Goal: Check status: Check status

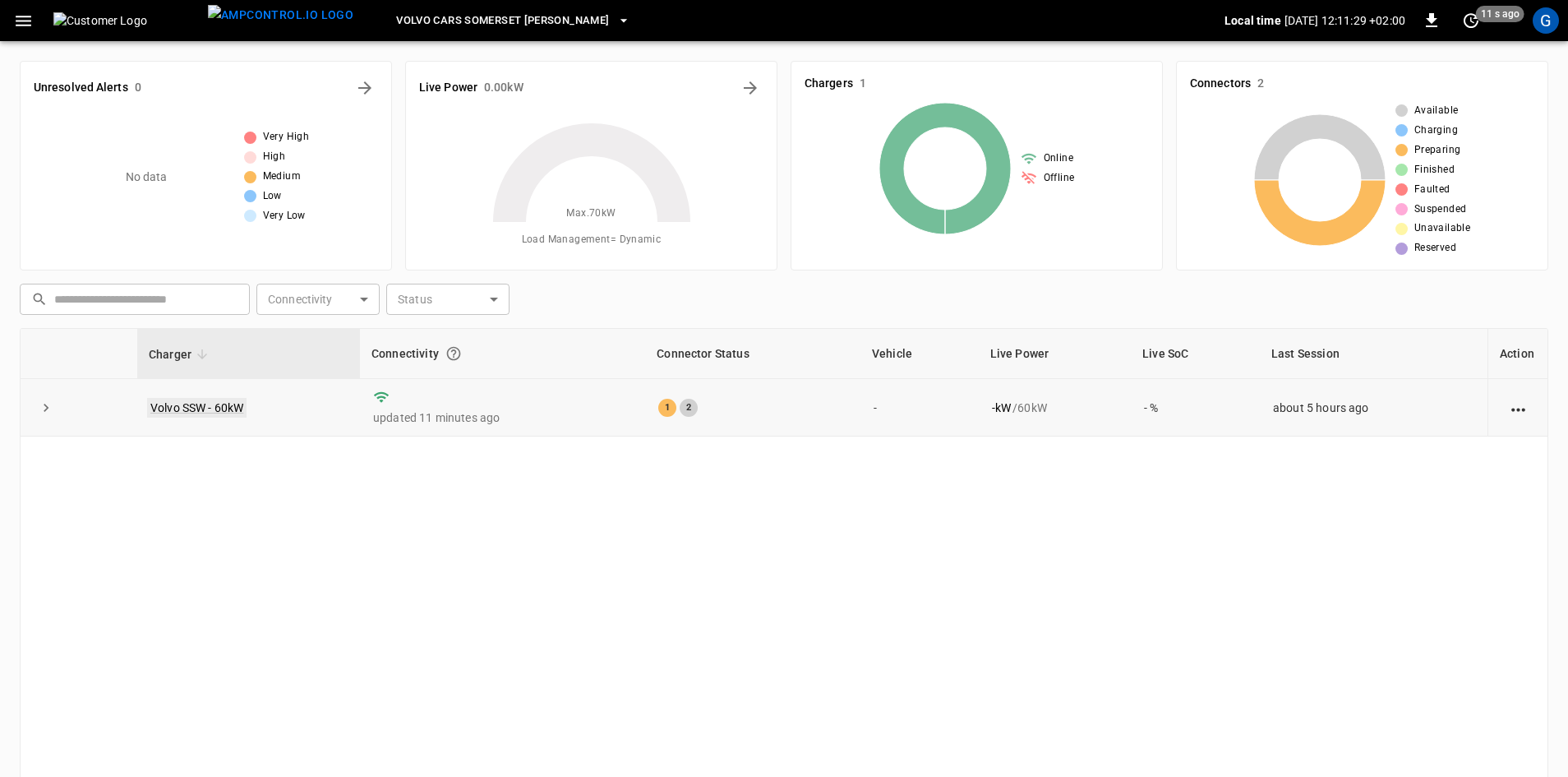
click at [205, 409] on link "Volvo SSW - 60kW" at bounding box center [196, 408] width 100 height 20
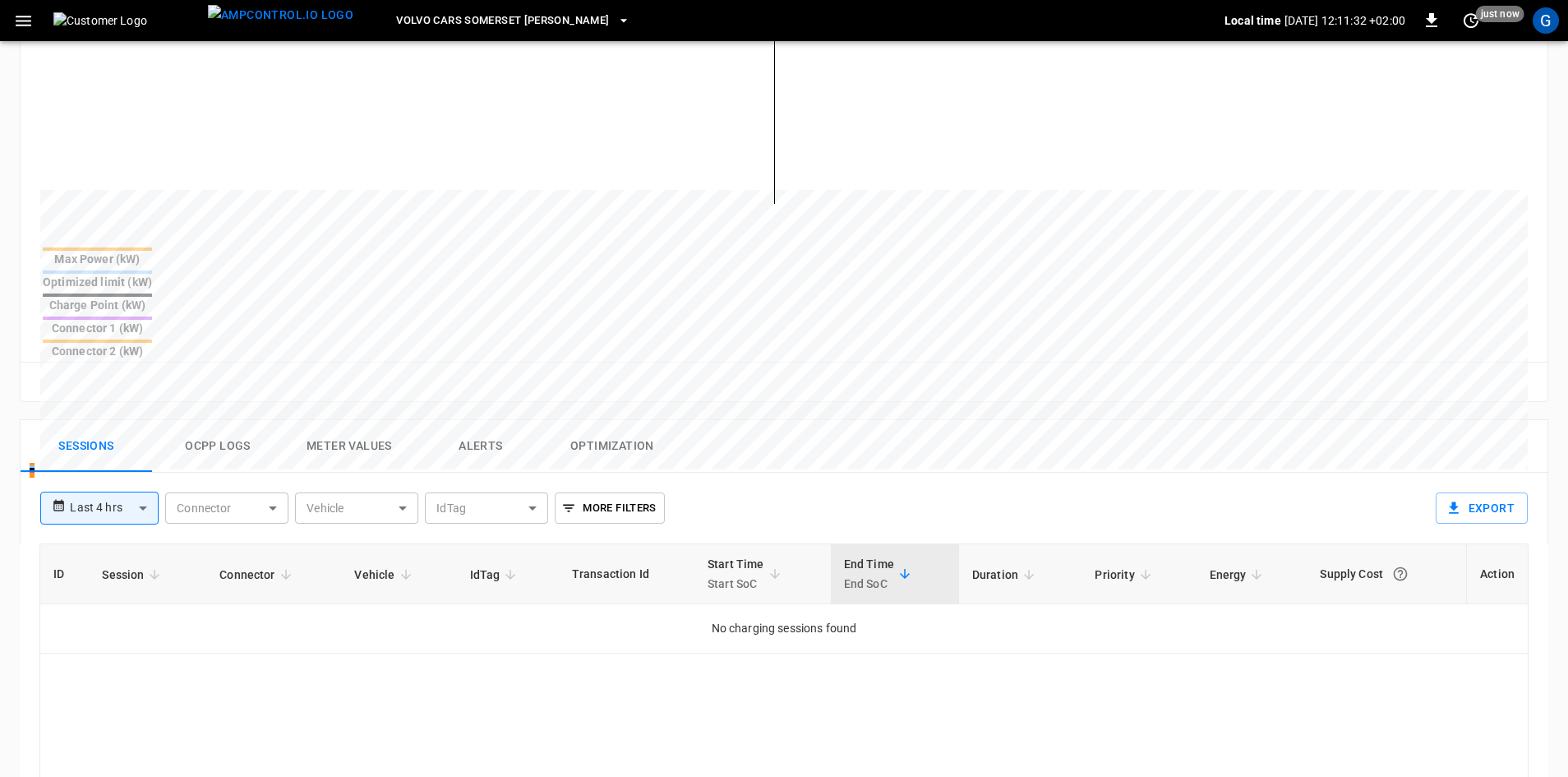
scroll to position [576, 0]
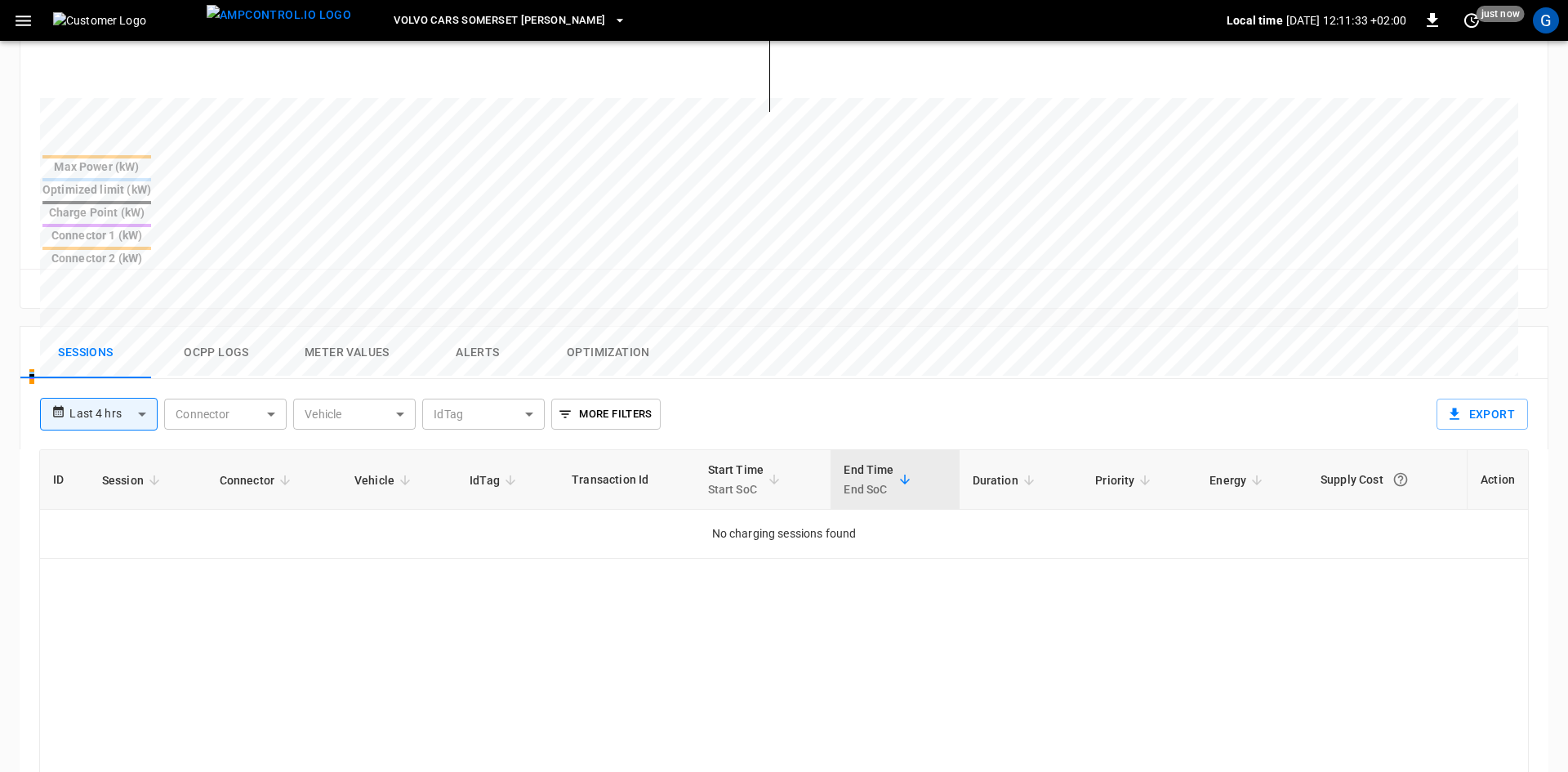
click at [135, 327] on body "**********" at bounding box center [784, 248] width 1568 height 1641
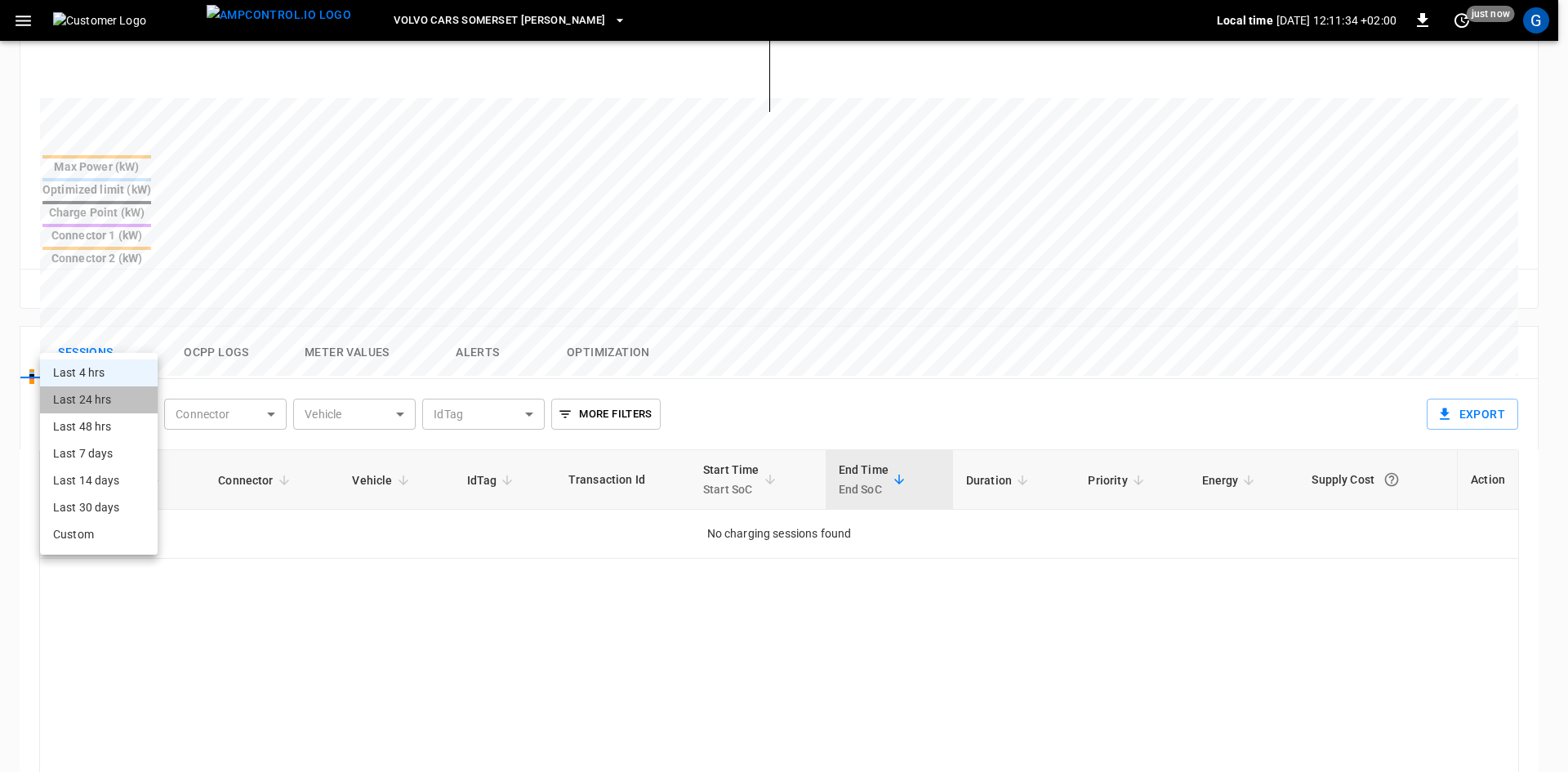
click at [96, 391] on li "Last 24 hrs" at bounding box center [99, 400] width 118 height 27
type input "**********"
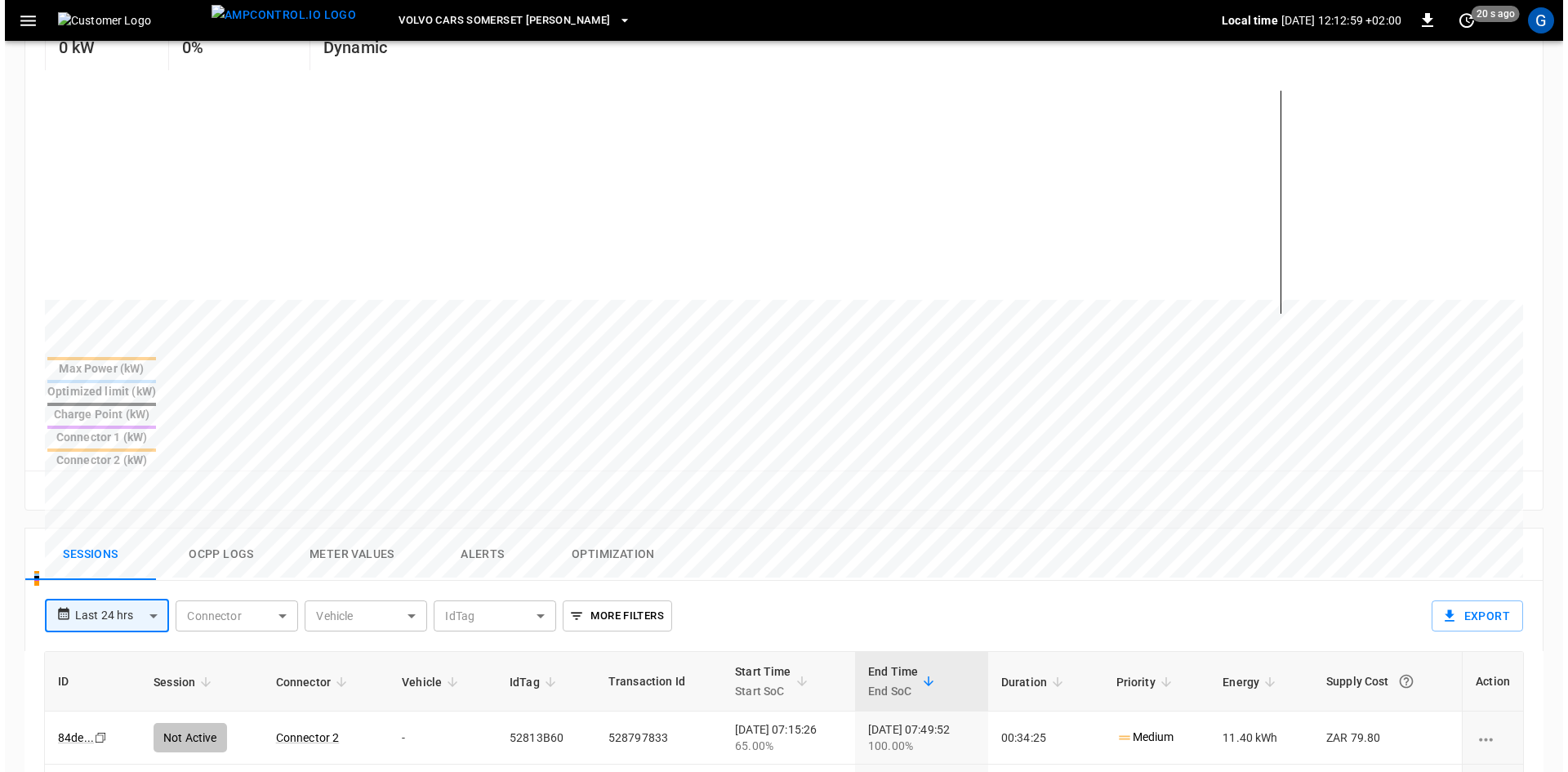
scroll to position [326, 0]
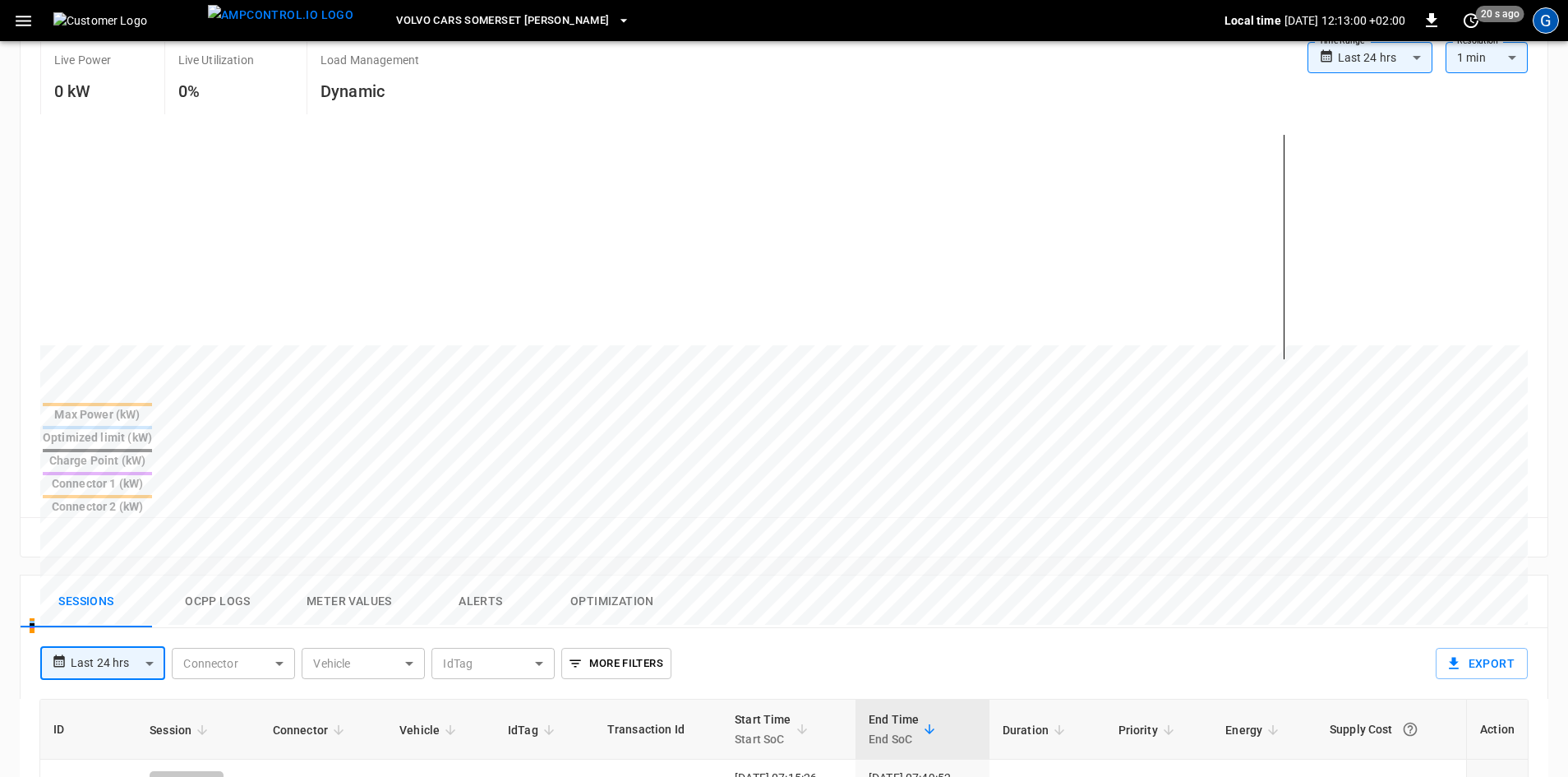
click at [1544, 20] on div "G" at bounding box center [1545, 21] width 27 height 27
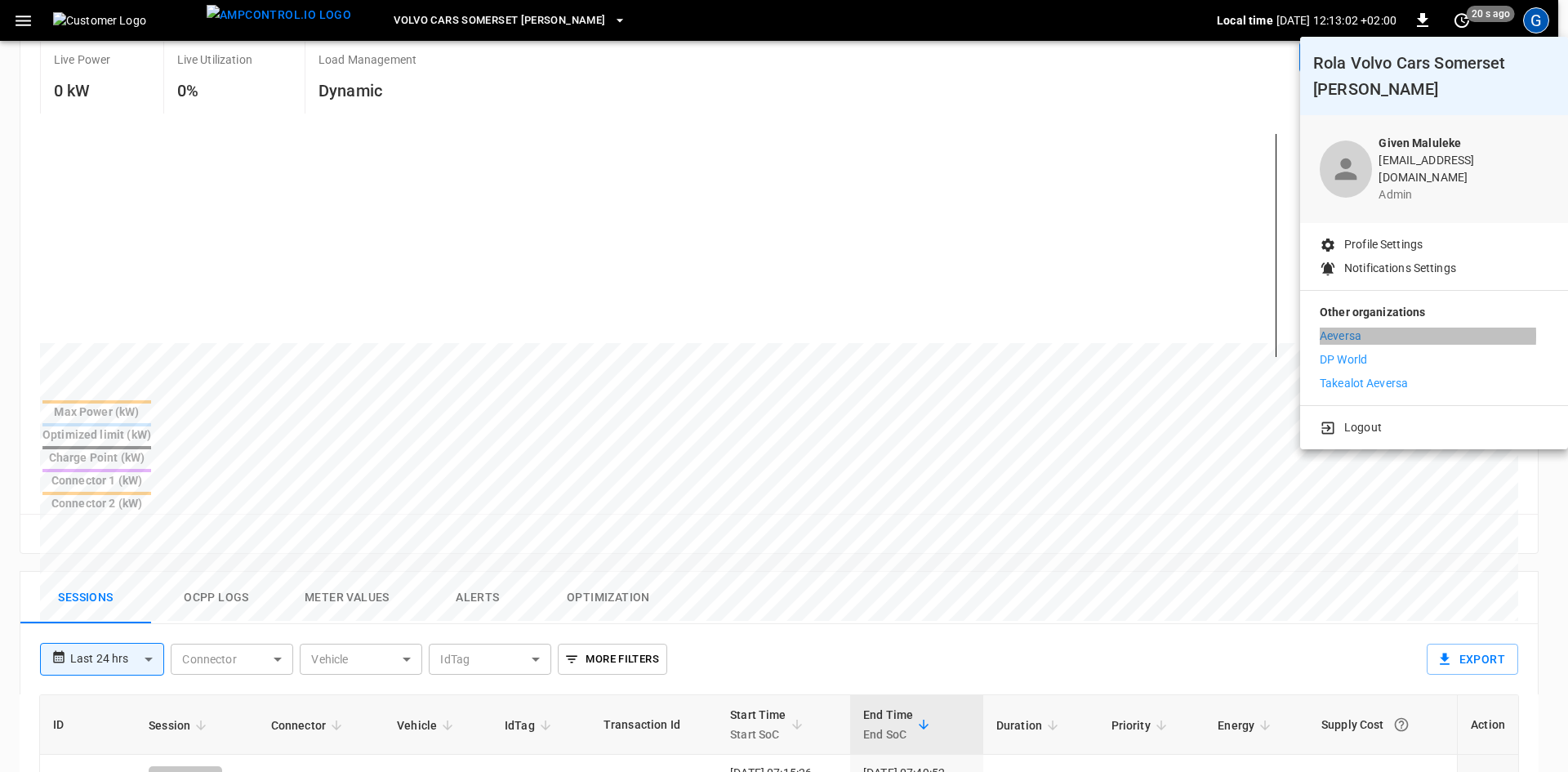
click at [1328, 327] on p "Aeversa" at bounding box center [1340, 336] width 42 height 18
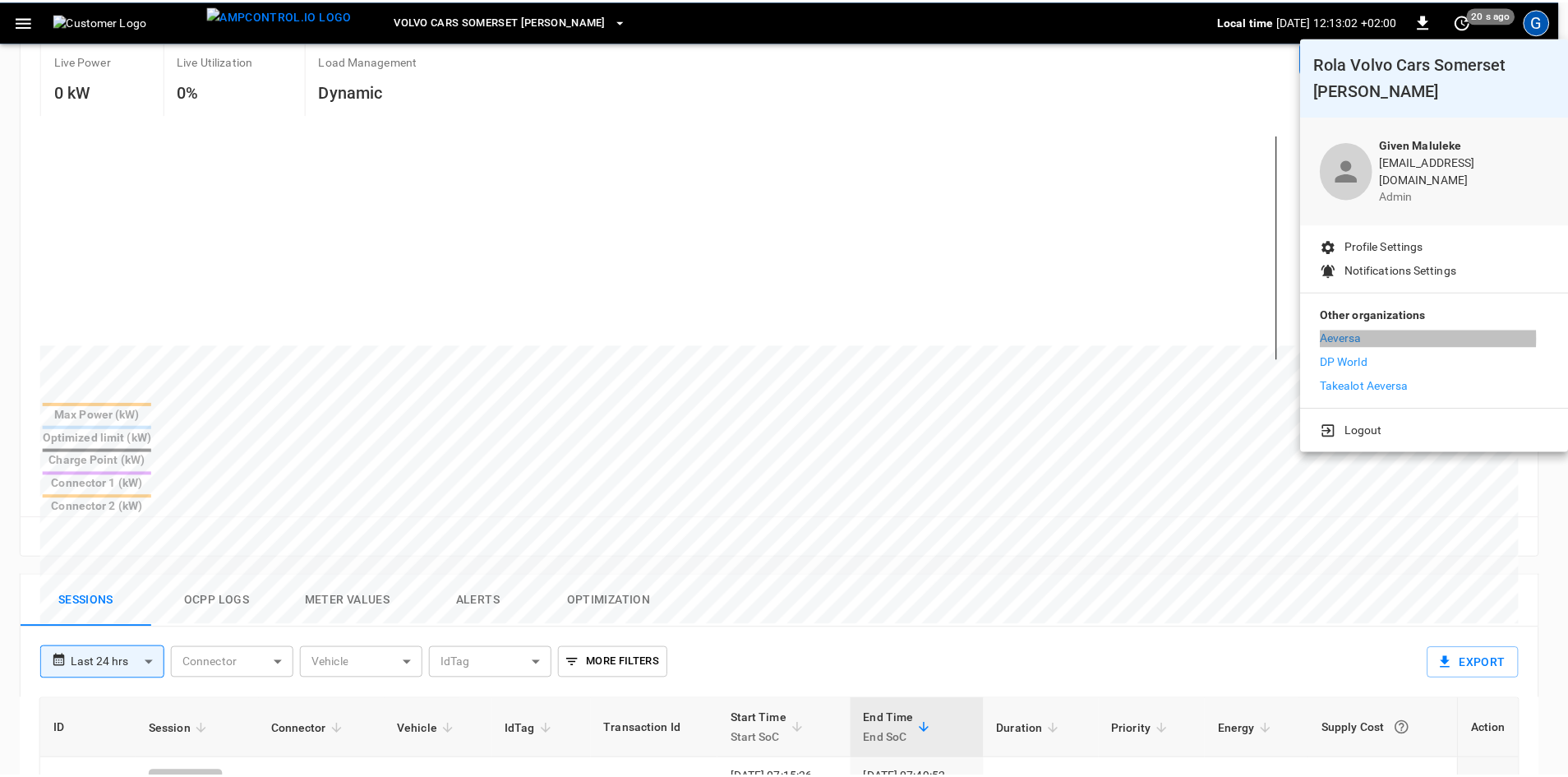
scroll to position [159, 0]
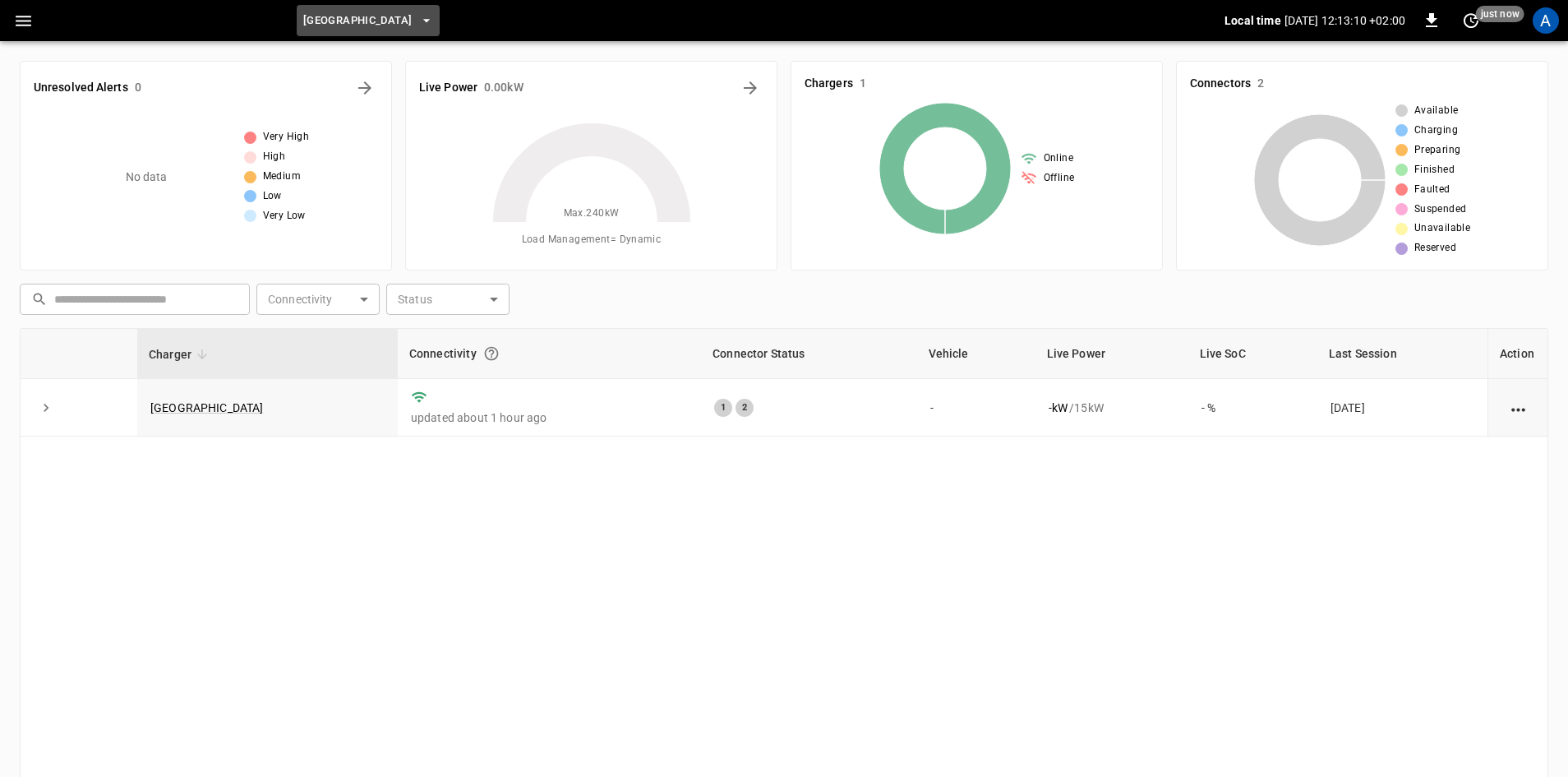
click at [440, 12] on button "Carlswald Decor Centre" at bounding box center [368, 21] width 143 height 33
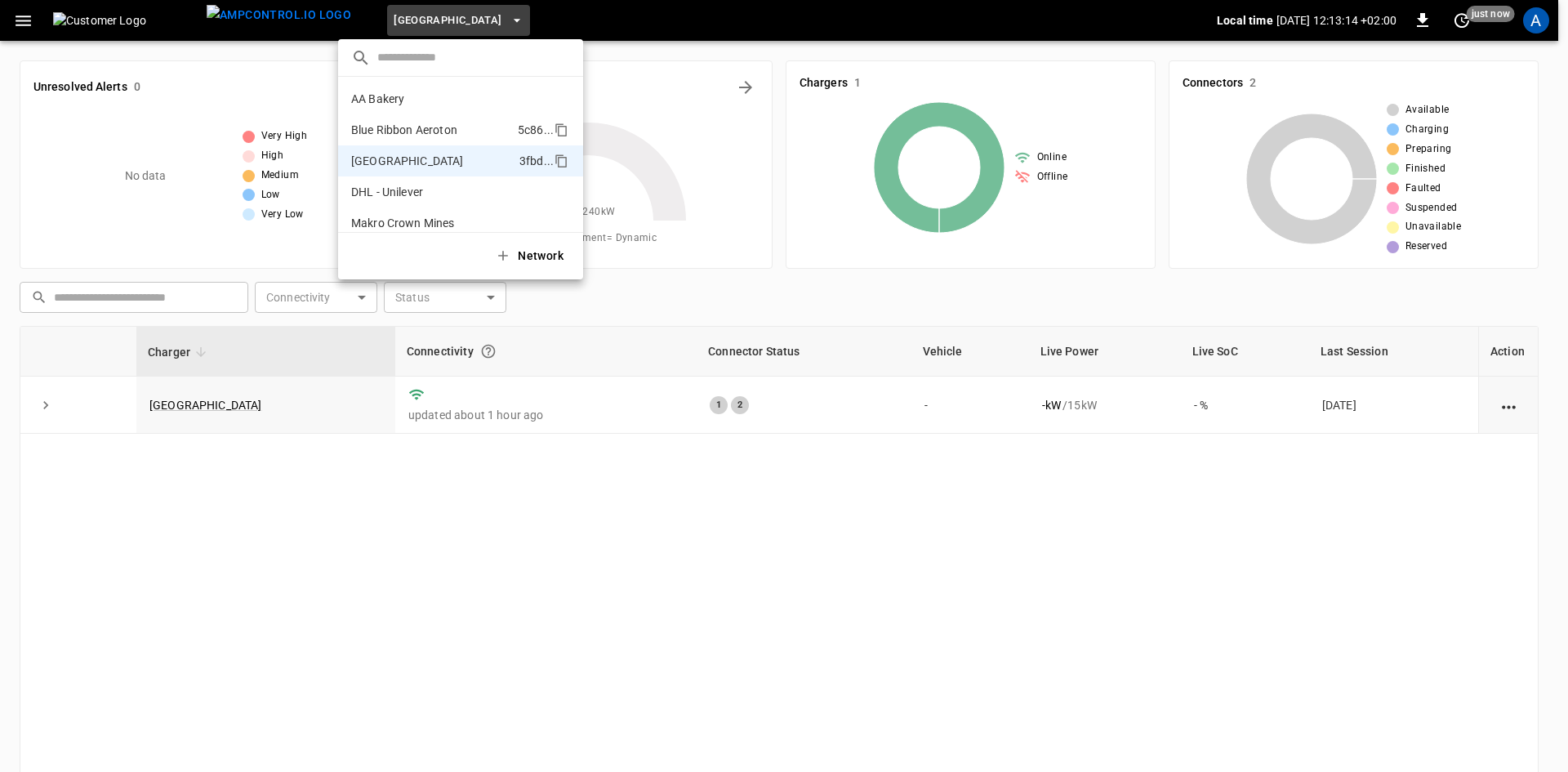
click at [365, 121] on li "Blue Ribbon Aeroton 5c86 ..." at bounding box center [460, 130] width 245 height 31
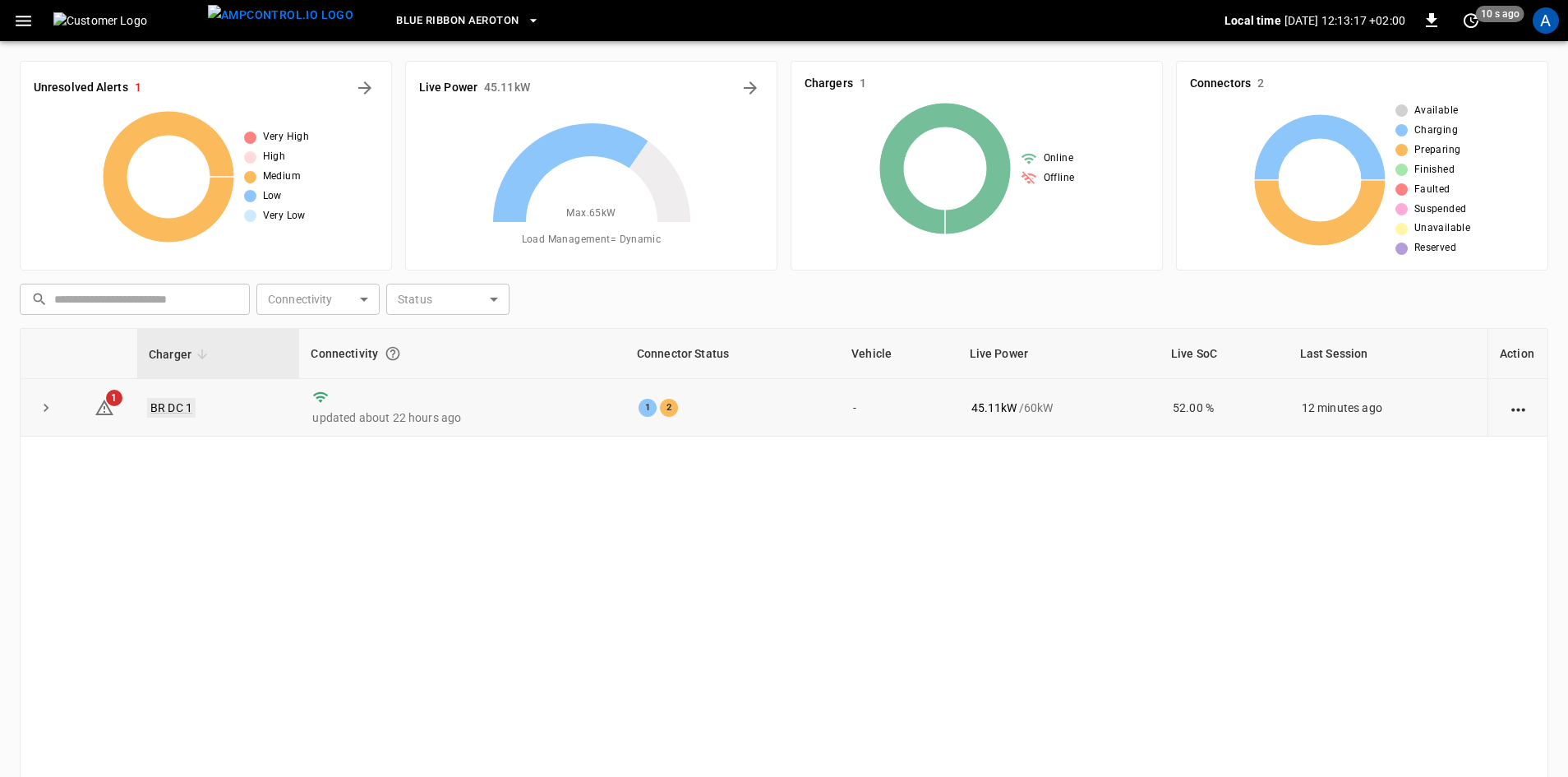
click at [168, 402] on link "BR DC 1" at bounding box center [170, 408] width 48 height 20
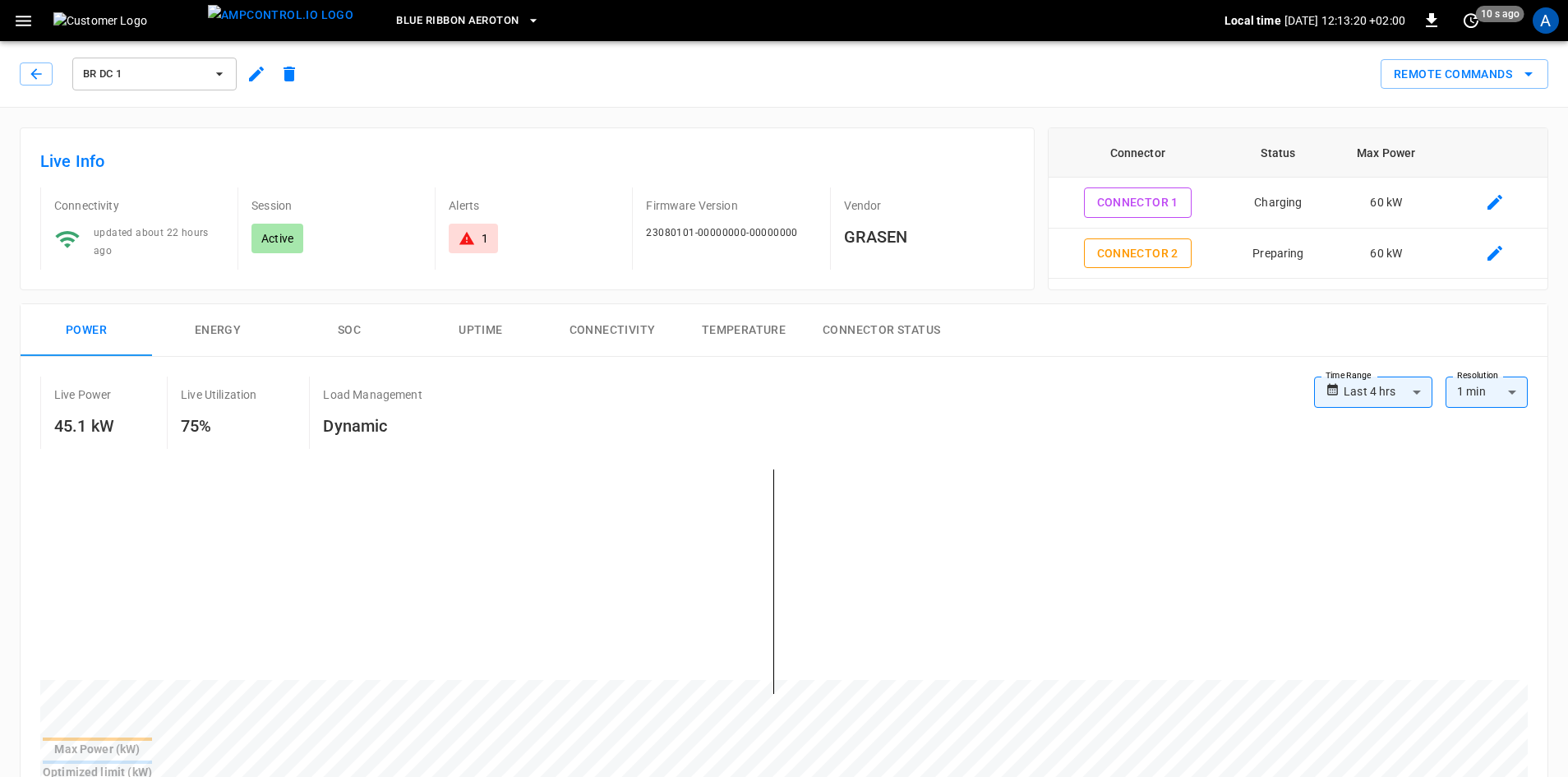
click at [1543, 21] on div "A" at bounding box center [1545, 21] width 27 height 27
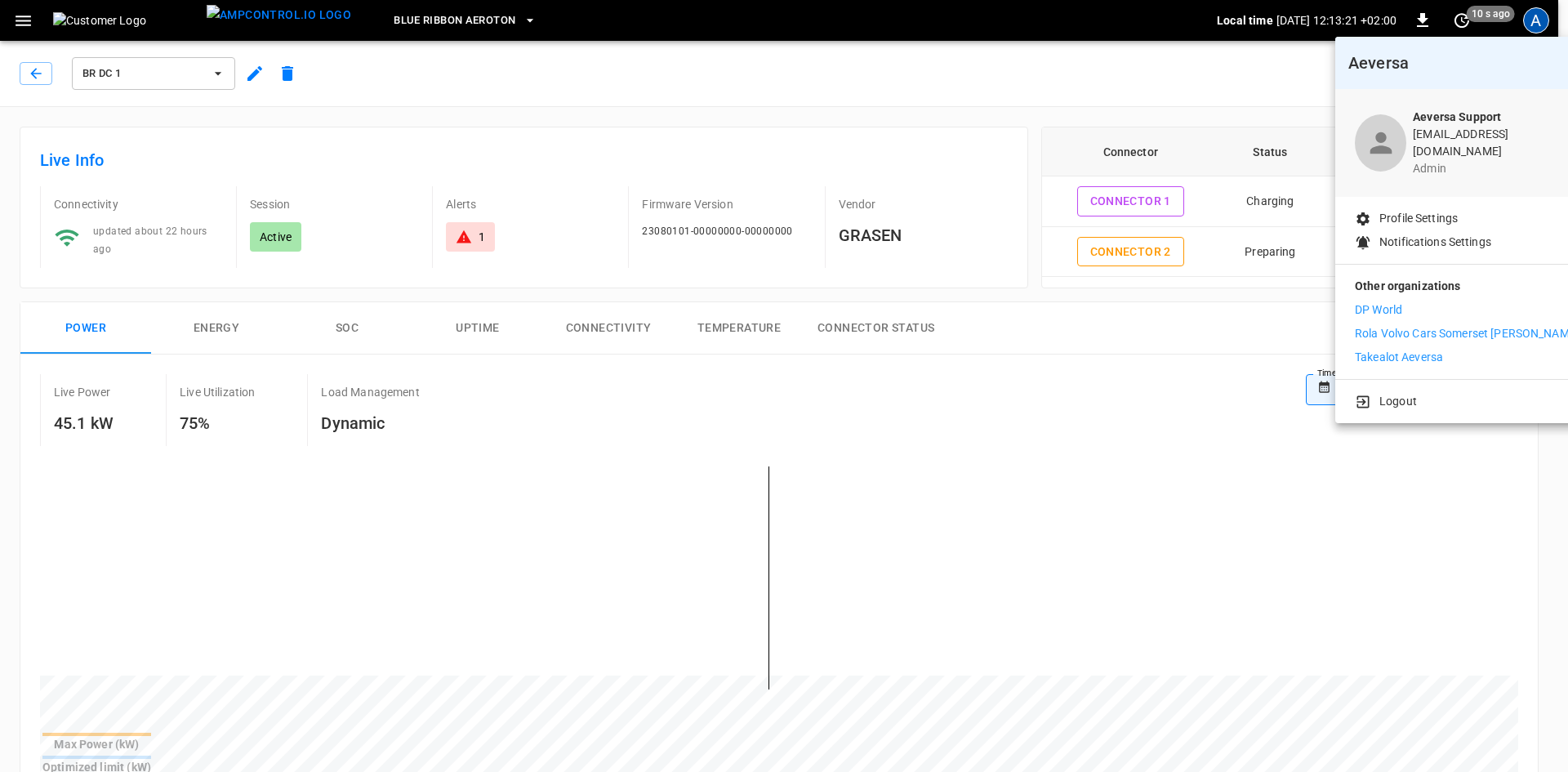
click at [1390, 349] on p "Takealot Aeversa" at bounding box center [1399, 358] width 88 height 18
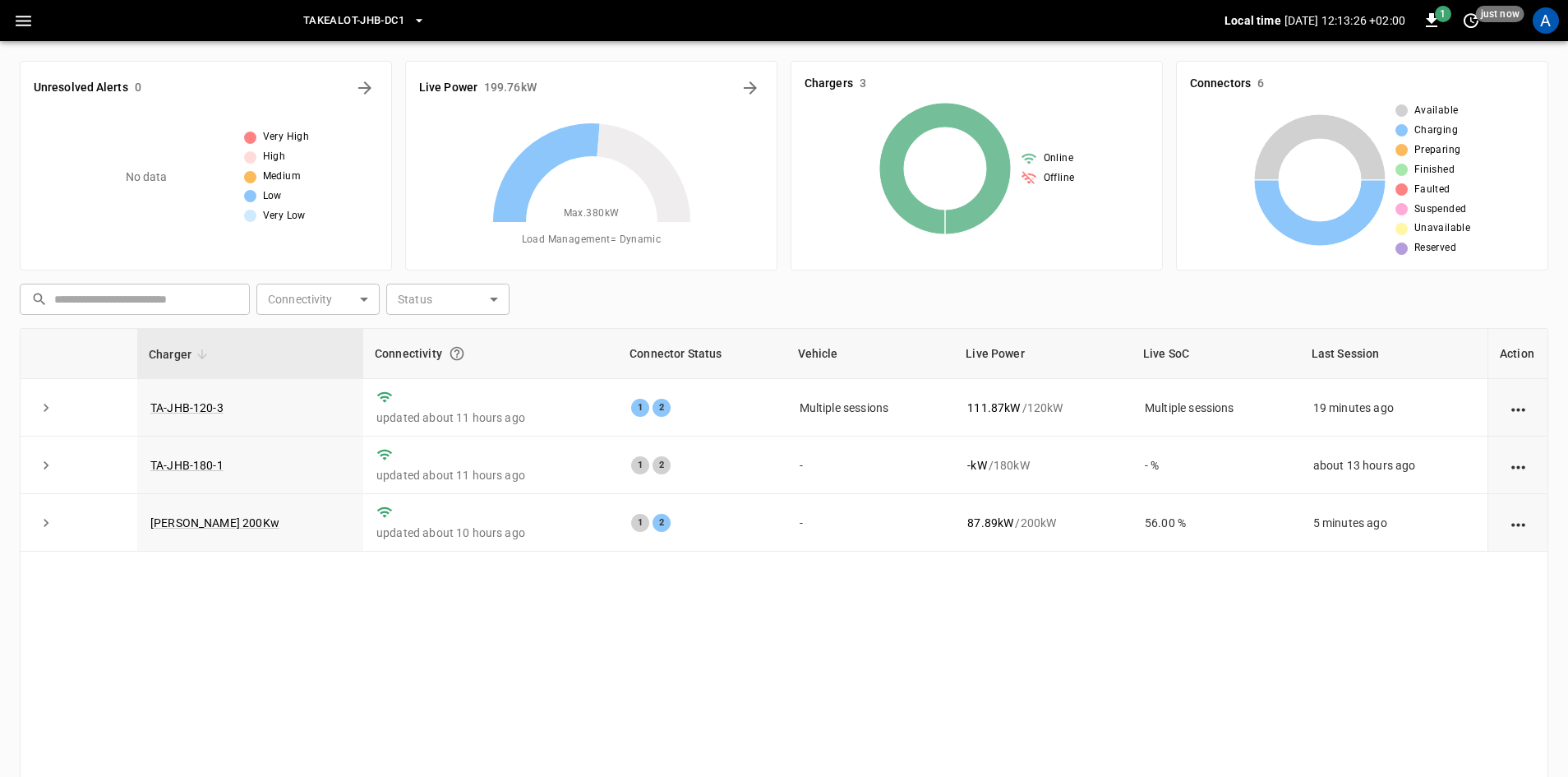
click at [433, 17] on button "Takealot-JHB-DC1" at bounding box center [365, 21] width 136 height 33
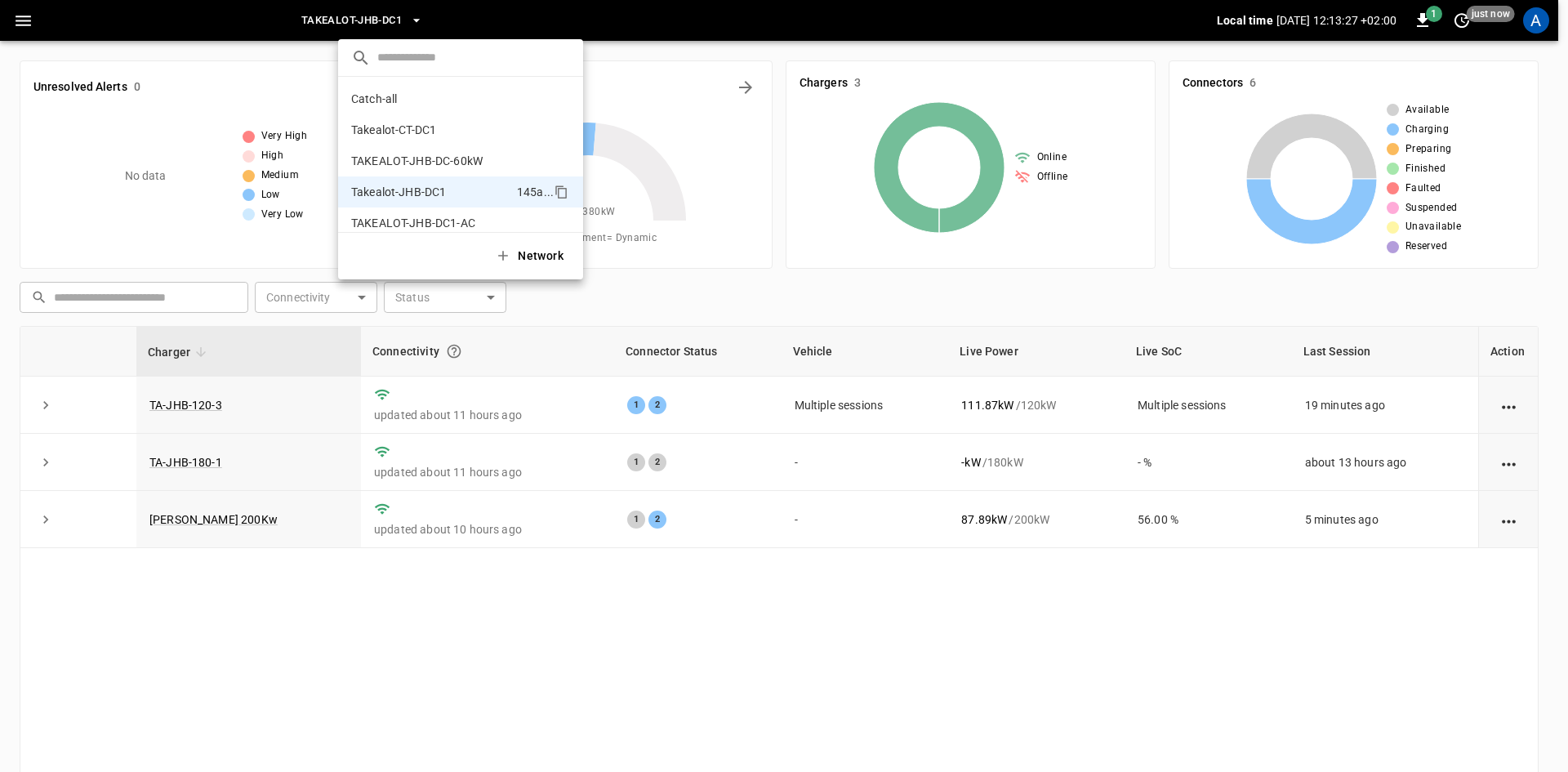
scroll to position [13, 0]
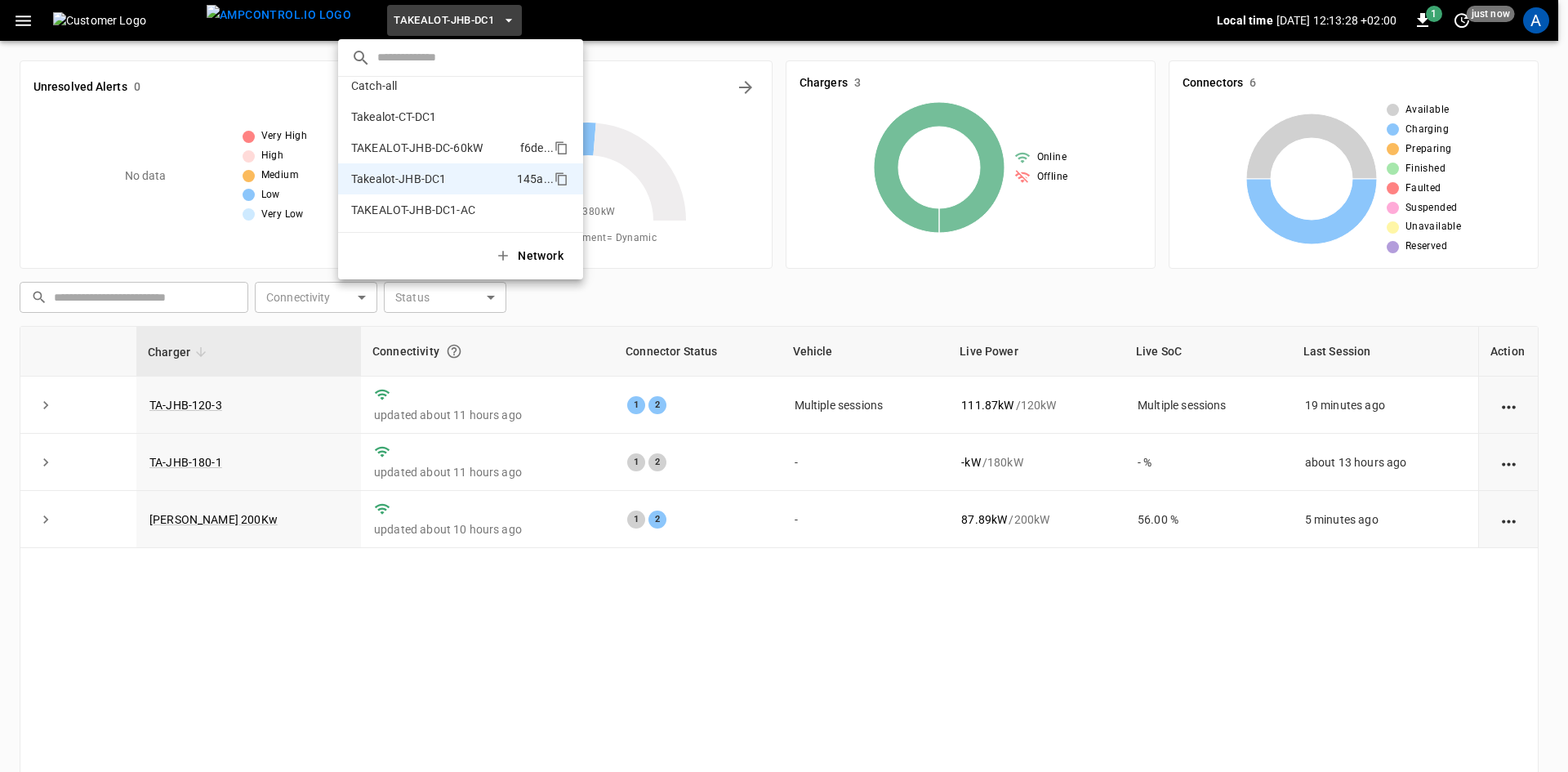
click at [429, 145] on p "TAKEALOT-JHB-DC-60kW" at bounding box center [417, 148] width 131 height 17
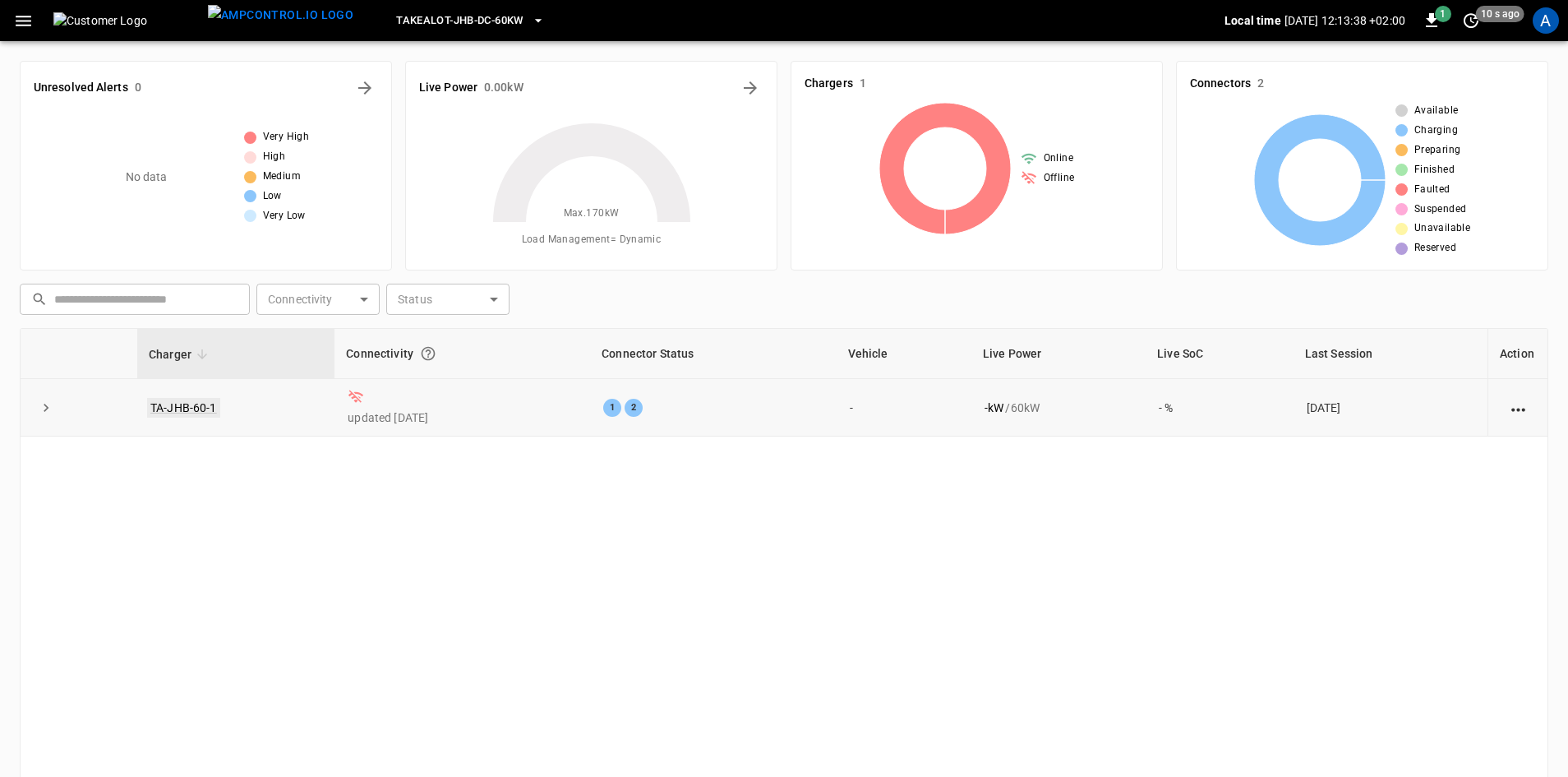
click at [205, 404] on link "TA-JHB-60-1" at bounding box center [183, 408] width 73 height 20
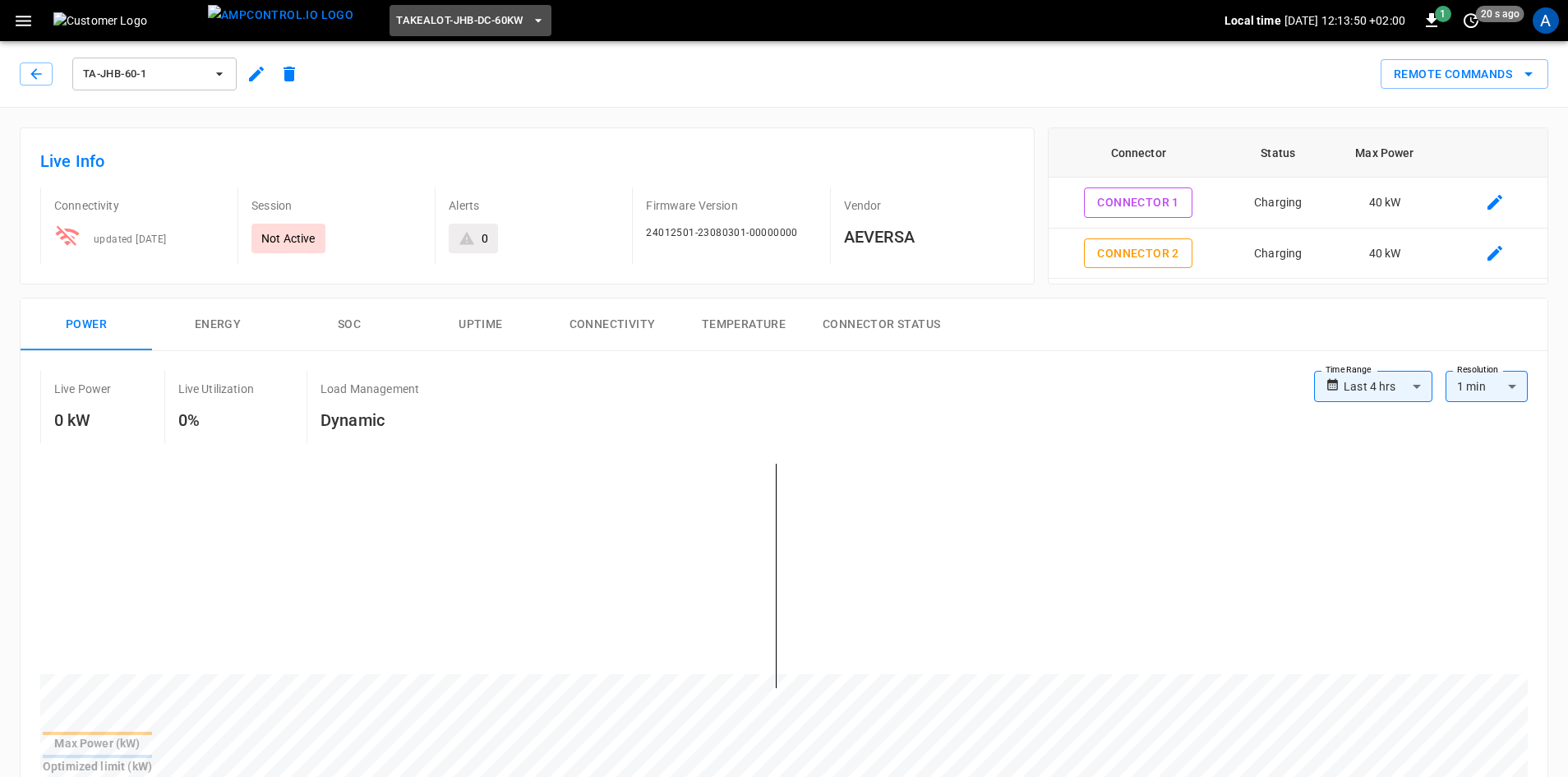
click at [534, 20] on icon "button" at bounding box center [537, 20] width 7 height 3
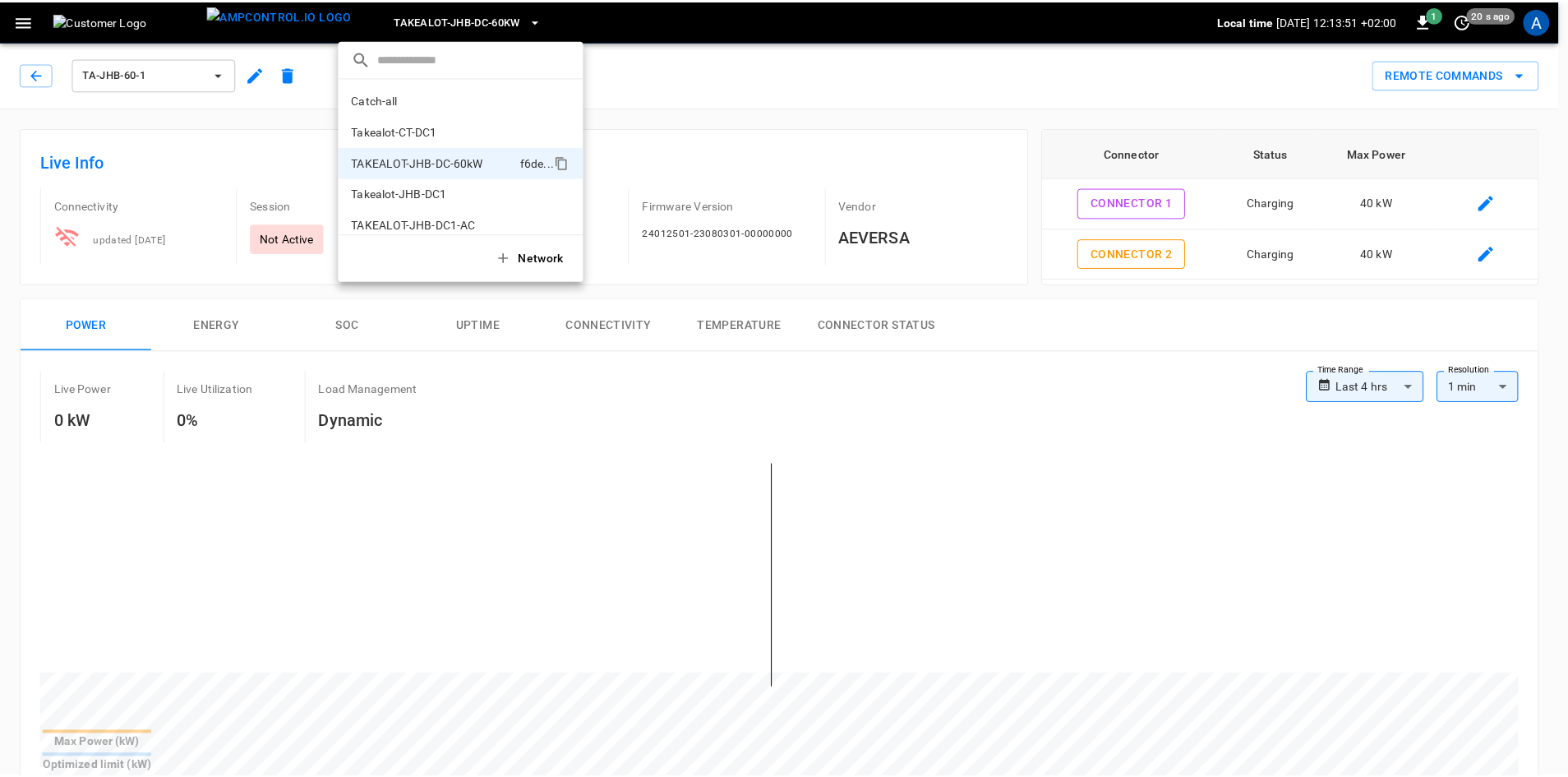
scroll to position [13, 0]
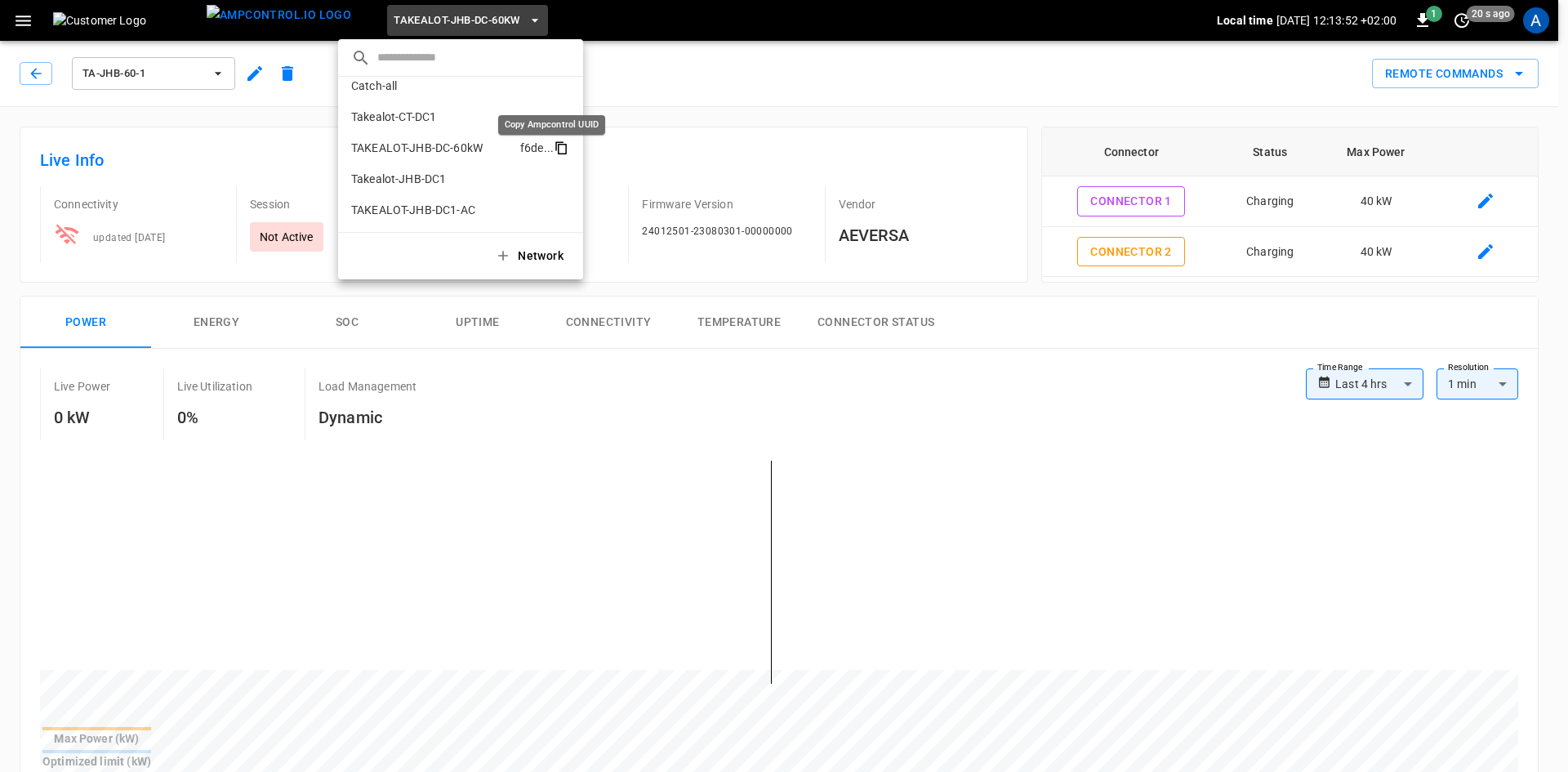
click at [553, 146] on icon "copy" at bounding box center [560, 147] width 15 height 15
click at [315, 571] on div at bounding box center [784, 386] width 1568 height 772
